Goal: Task Accomplishment & Management: Complete application form

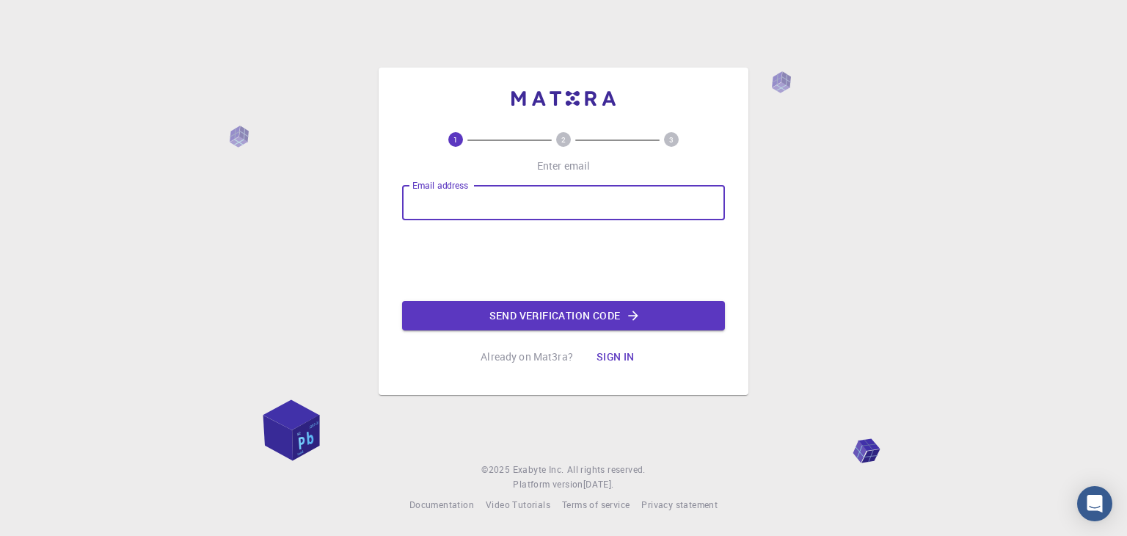
click at [541, 212] on input "Email address" at bounding box center [563, 202] width 323 height 35
type input "[EMAIL_ADDRESS][PERSON_NAME][DOMAIN_NAME]"
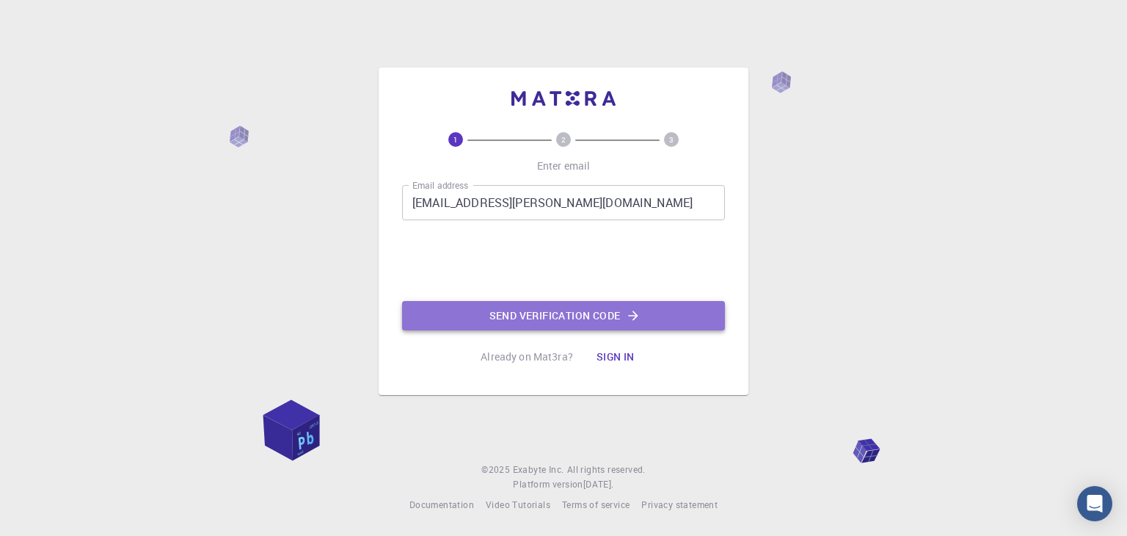
click at [505, 313] on button "Send verification code" at bounding box center [563, 315] width 323 height 29
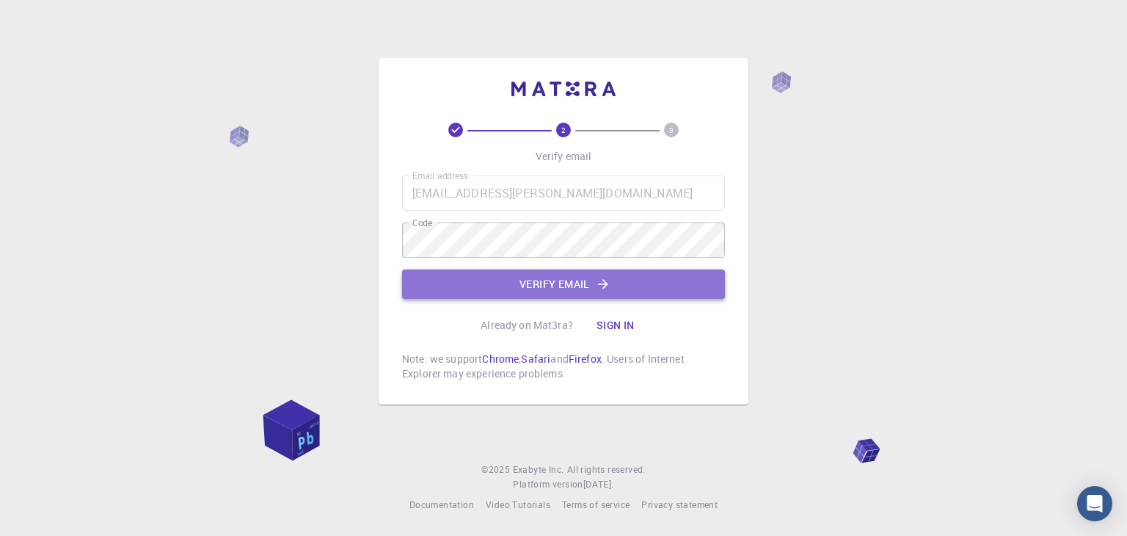
click at [578, 269] on button "Verify email" at bounding box center [563, 283] width 323 height 29
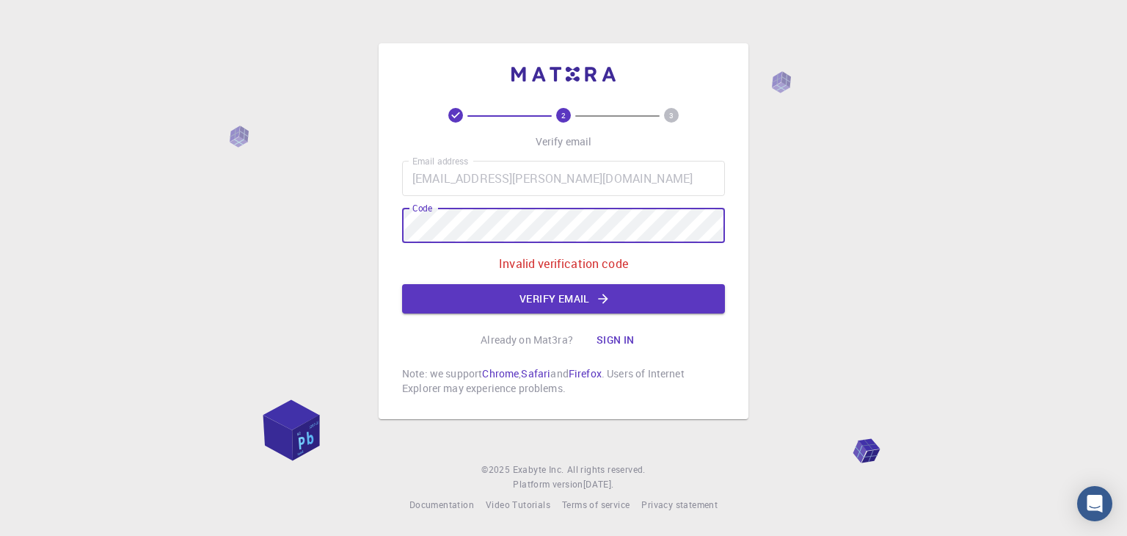
click at [396, 228] on div "2 3 Verify email Email address [EMAIL_ADDRESS][PERSON_NAME][DOMAIN_NAME] Email …" at bounding box center [564, 231] width 370 height 376
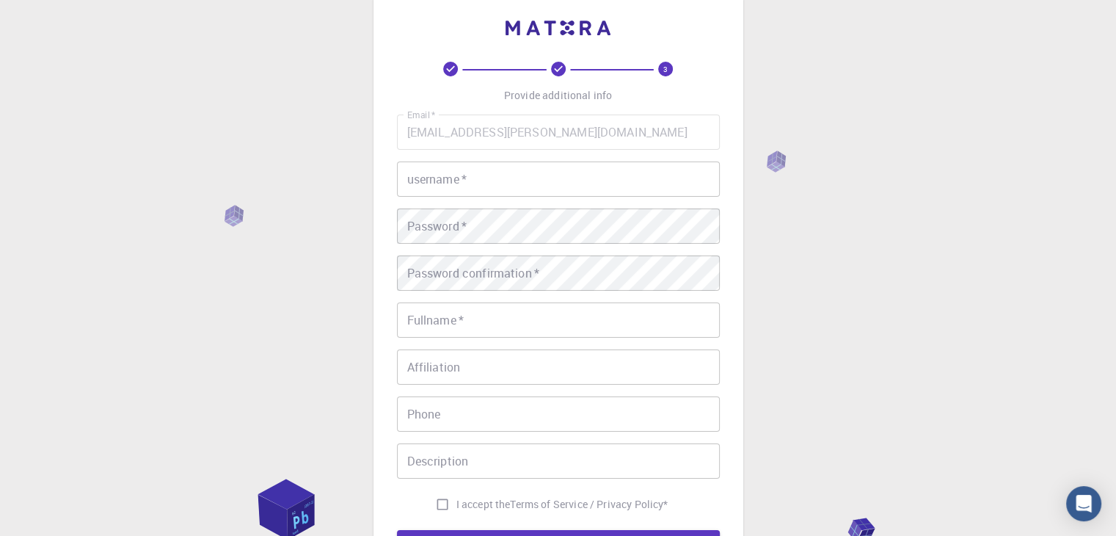
scroll to position [26, 0]
